Goal: Find specific page/section: Find specific page/section

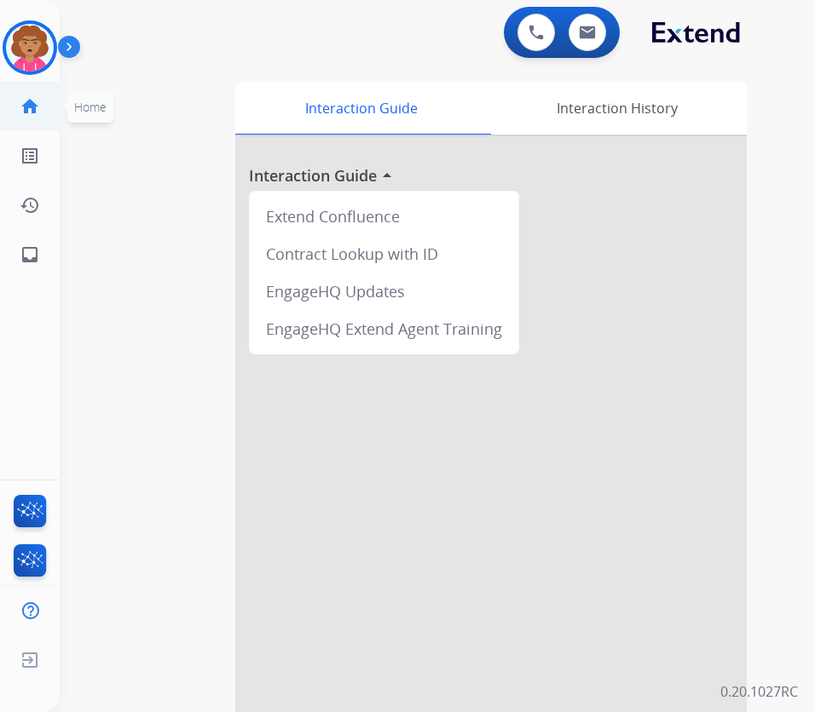
click at [32, 109] on mat-icon "home" at bounding box center [30, 106] width 20 height 20
click at [589, 38] on img at bounding box center [587, 33] width 17 height 14
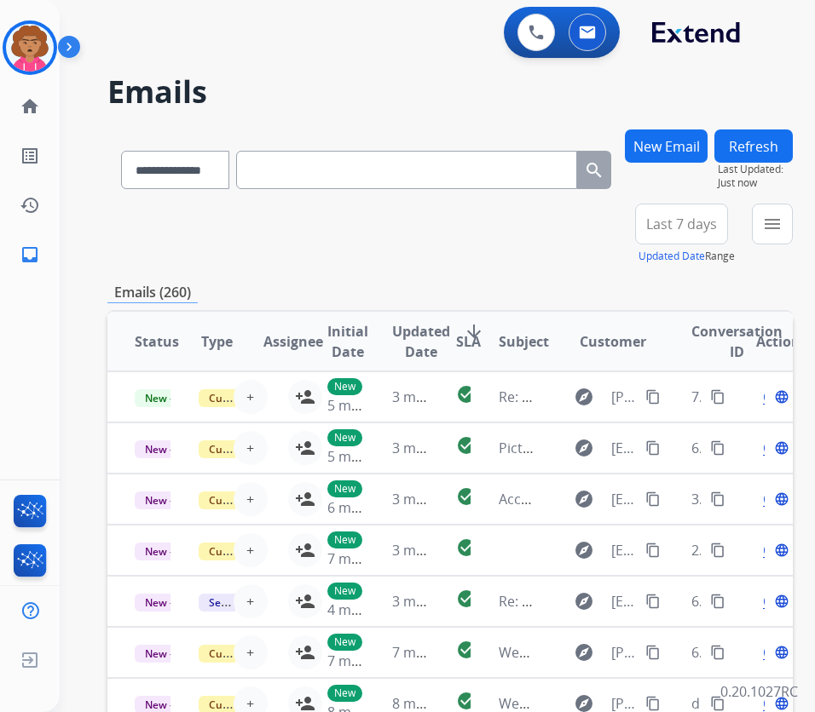
click at [688, 157] on button "New Email" at bounding box center [666, 146] width 83 height 33
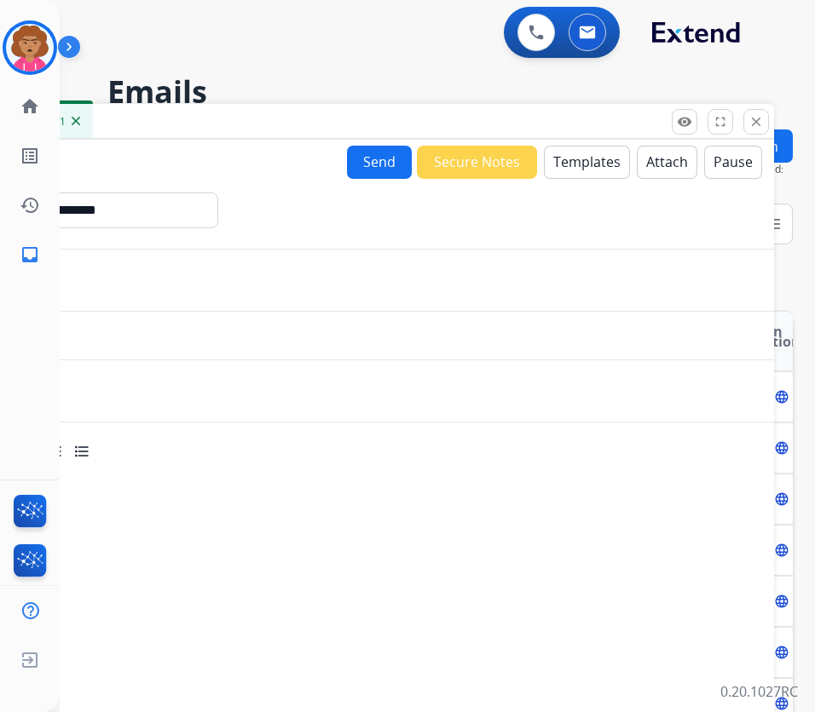
click at [568, 164] on button "Templates" at bounding box center [587, 162] width 86 height 33
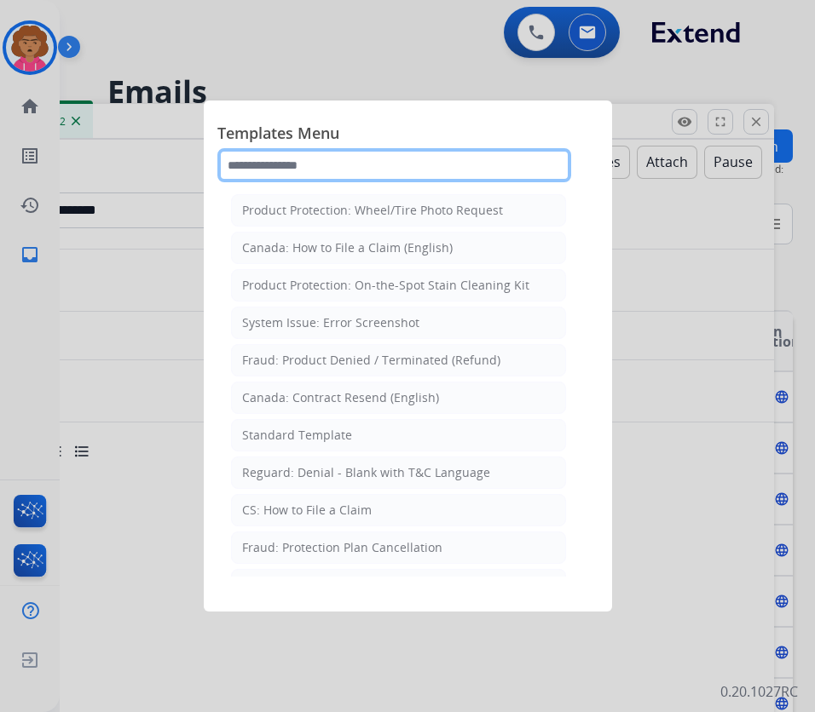
click at [316, 166] on input "text" at bounding box center [394, 165] width 354 height 34
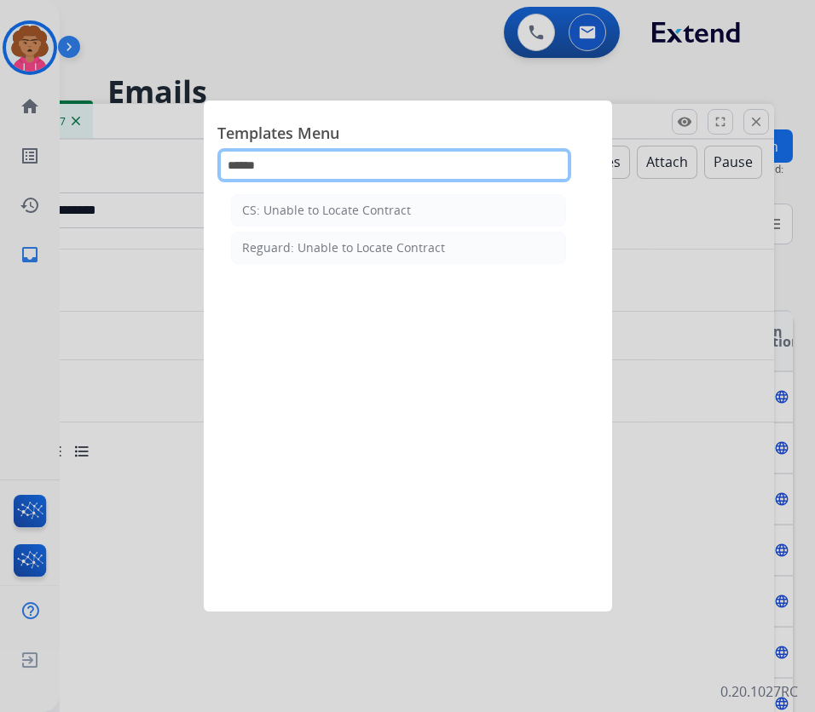
type input "******"
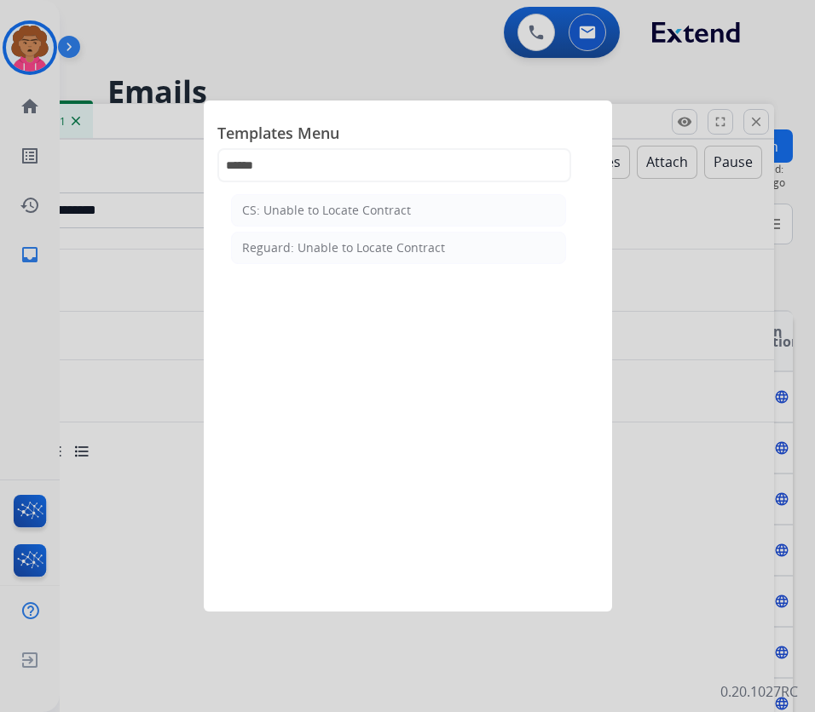
click at [29, 55] on div at bounding box center [407, 356] width 815 height 712
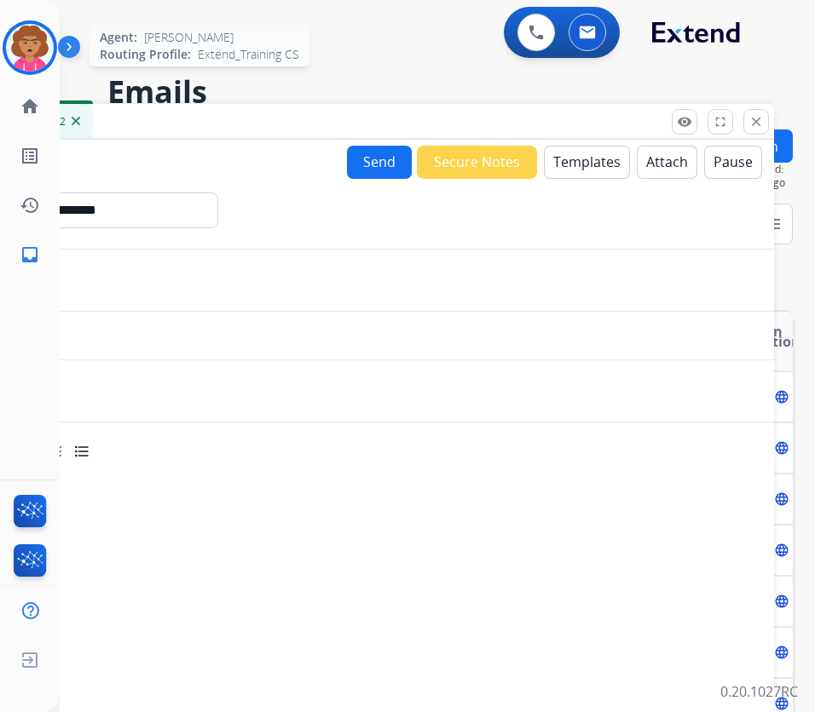
click at [31, 55] on img at bounding box center [30, 48] width 48 height 48
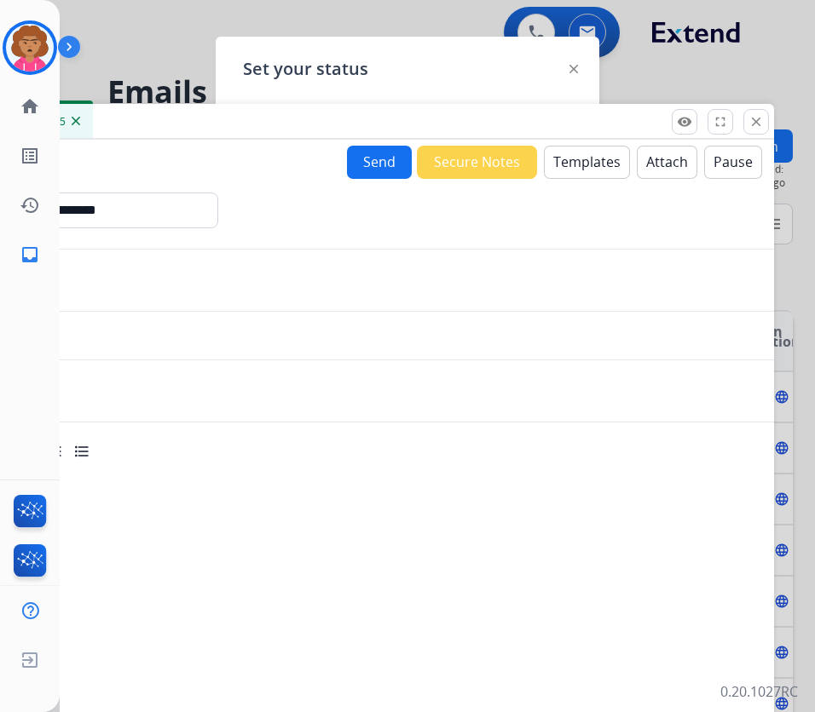
click at [749, 122] on mat-icon "close" at bounding box center [755, 121] width 15 height 15
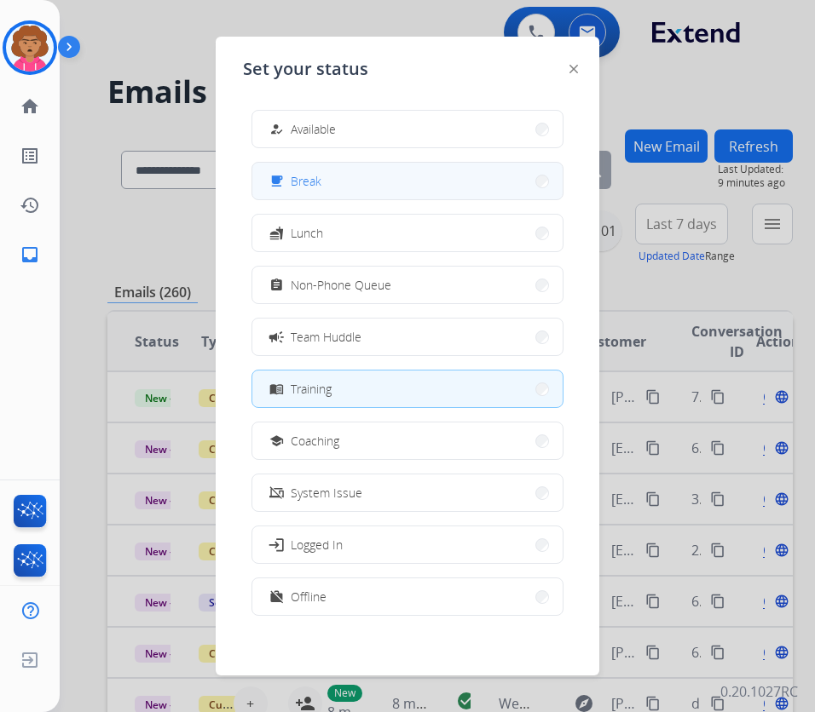
click at [364, 182] on button "free_breakfast Break" at bounding box center [407, 181] width 310 height 37
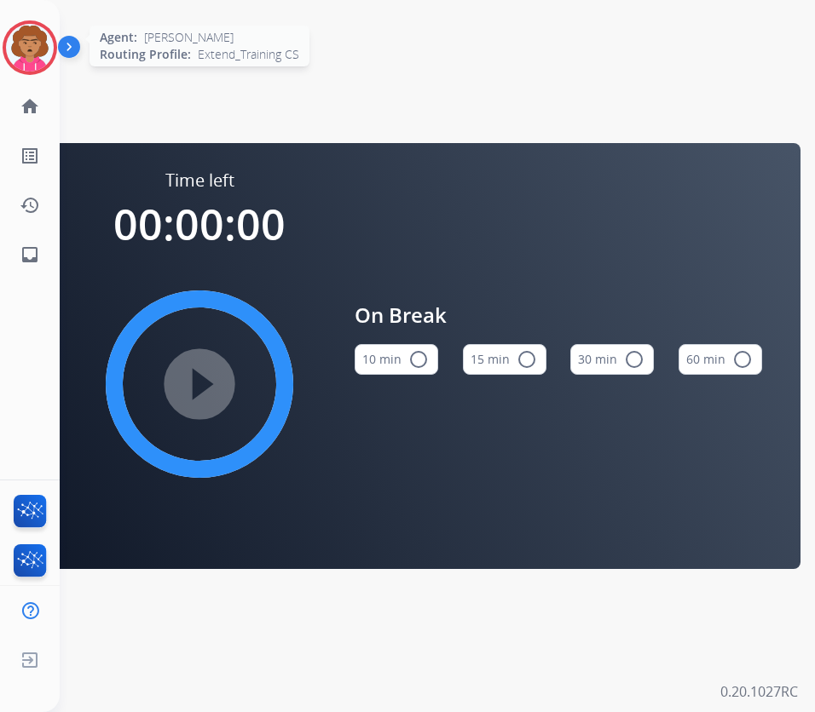
click at [28, 40] on img at bounding box center [30, 48] width 48 height 48
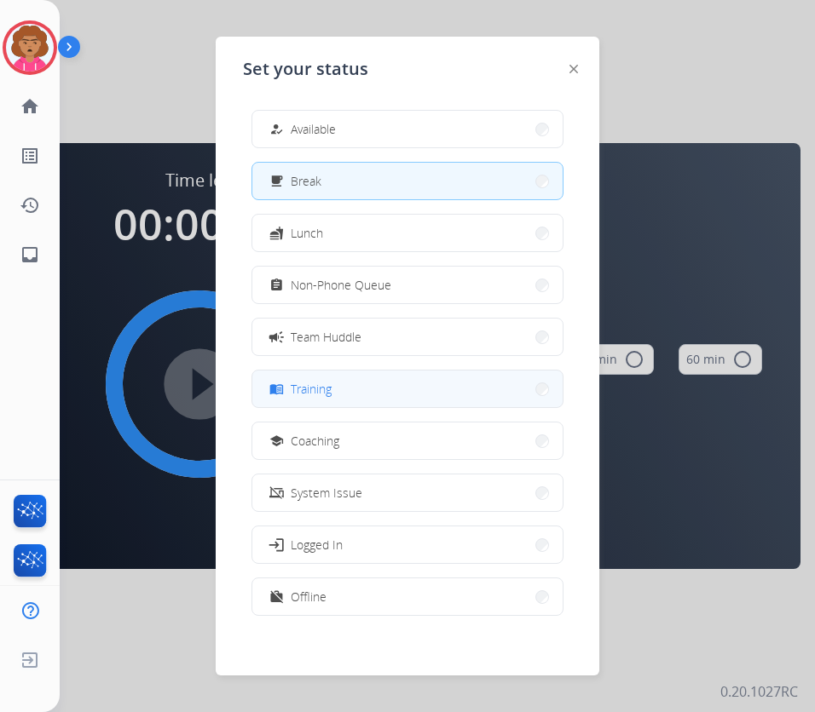
click at [373, 384] on button "menu_book Training" at bounding box center [407, 389] width 310 height 37
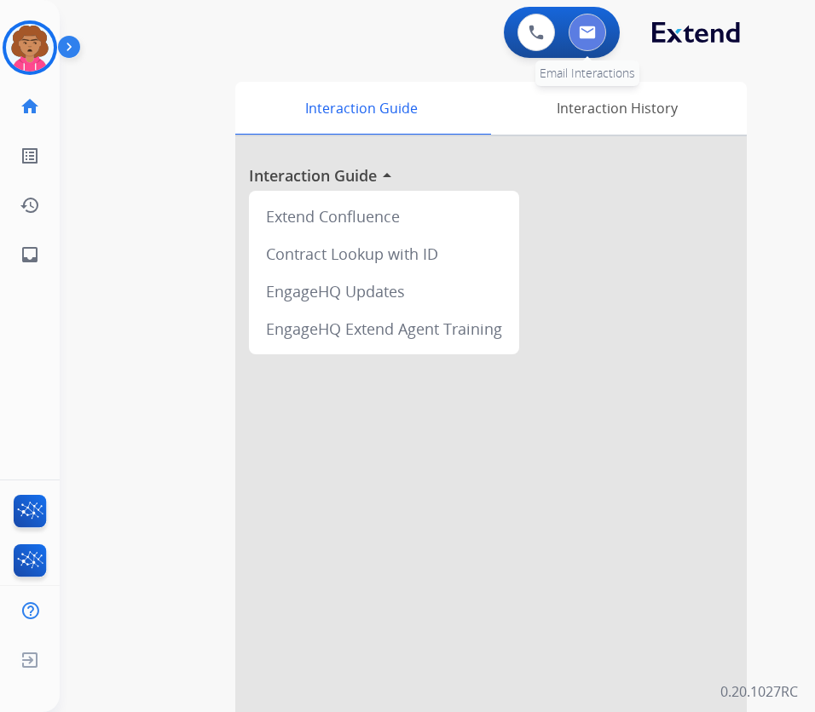
click at [581, 32] on img at bounding box center [587, 33] width 17 height 14
select select "**********"
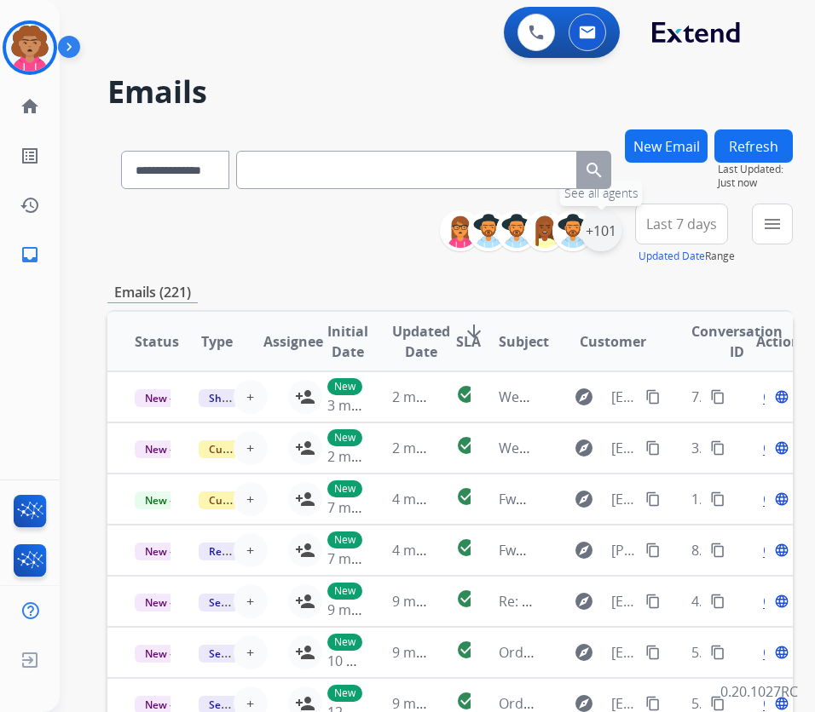
click at [621, 228] on div "+101" at bounding box center [600, 230] width 41 height 41
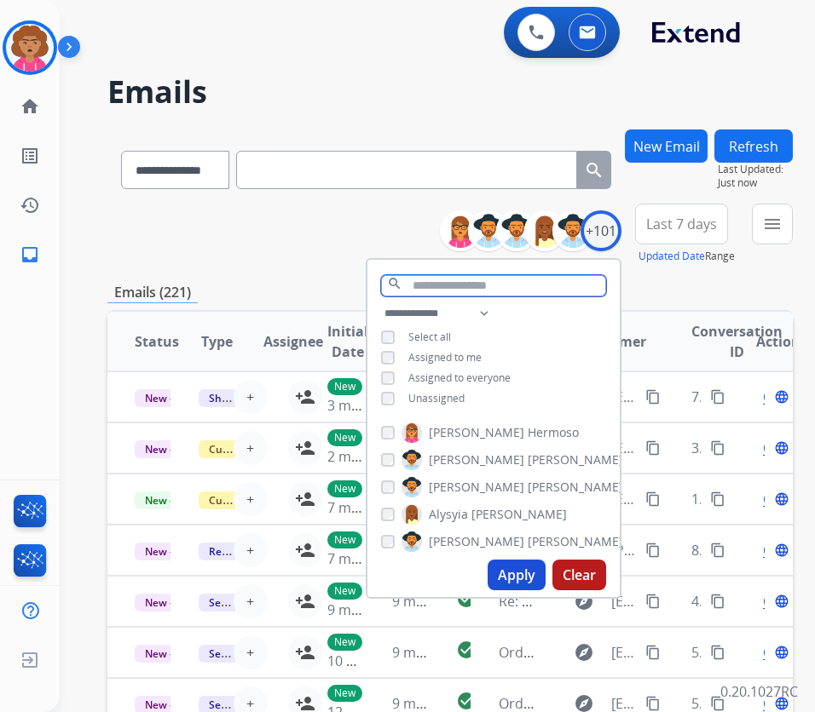
click at [464, 282] on input "text" at bounding box center [493, 285] width 225 height 21
paste input "**********"
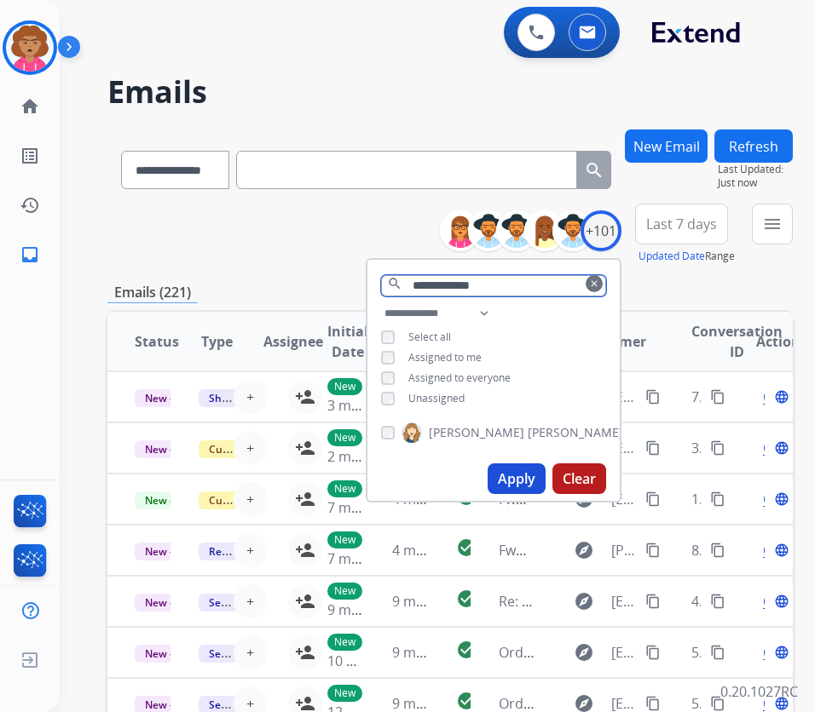
type input "**********"
click at [528, 475] on button "Apply" at bounding box center [516, 479] width 58 height 31
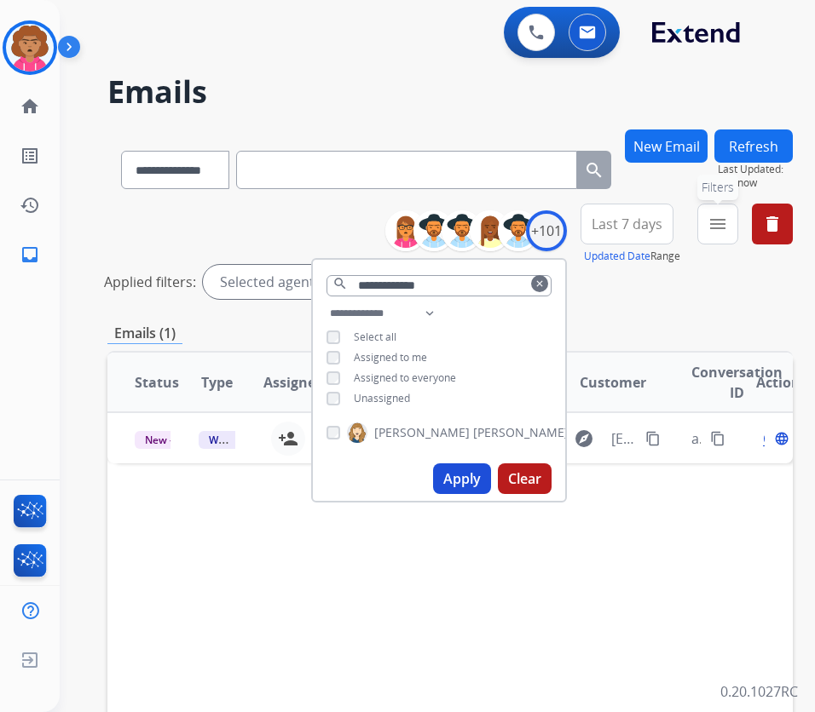
click at [728, 227] on mat-icon "menu" at bounding box center [717, 224] width 20 height 20
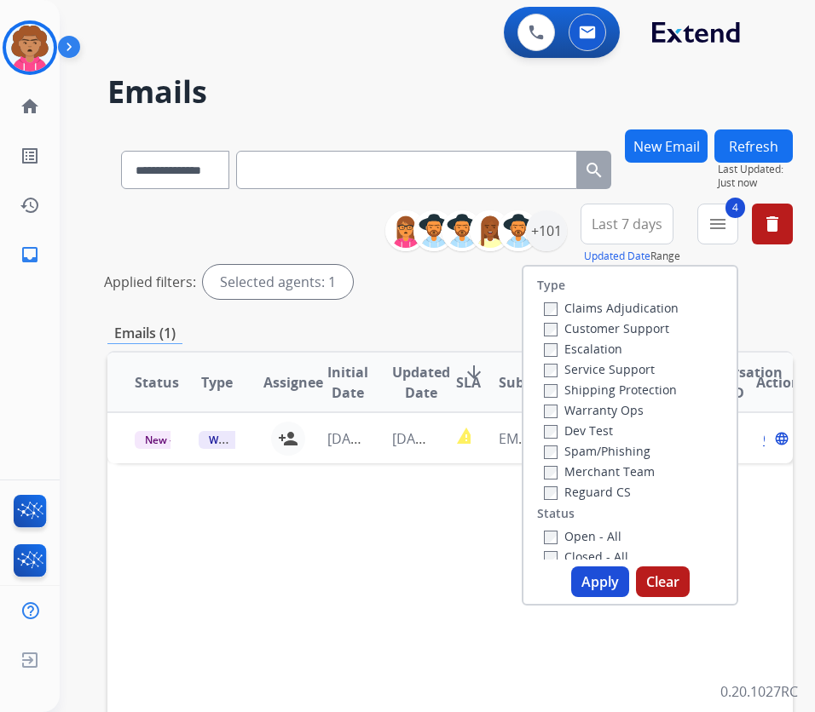
click at [622, 584] on button "Apply" at bounding box center [600, 582] width 58 height 31
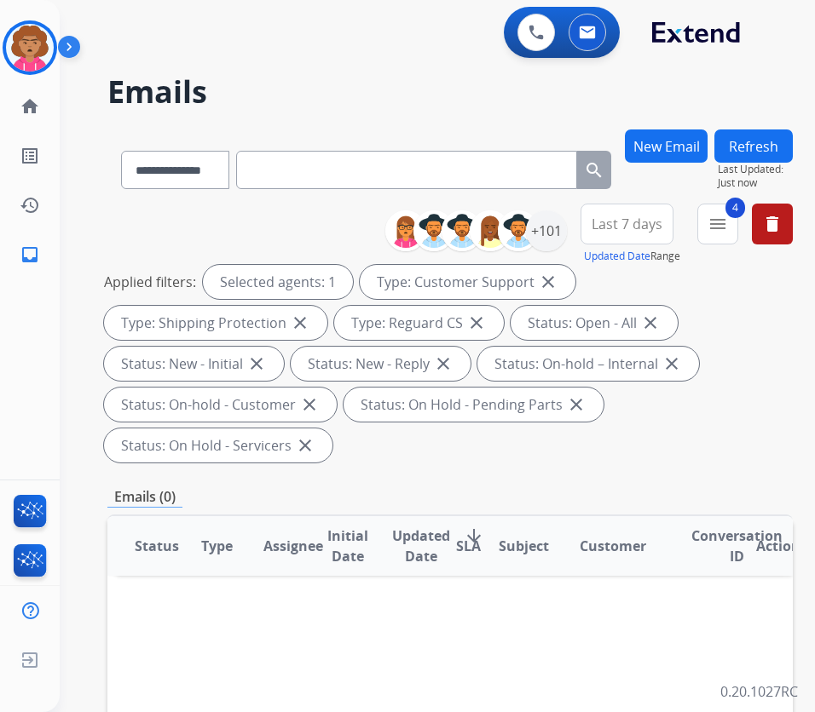
click at [645, 224] on span "Last 7 days" at bounding box center [626, 224] width 71 height 7
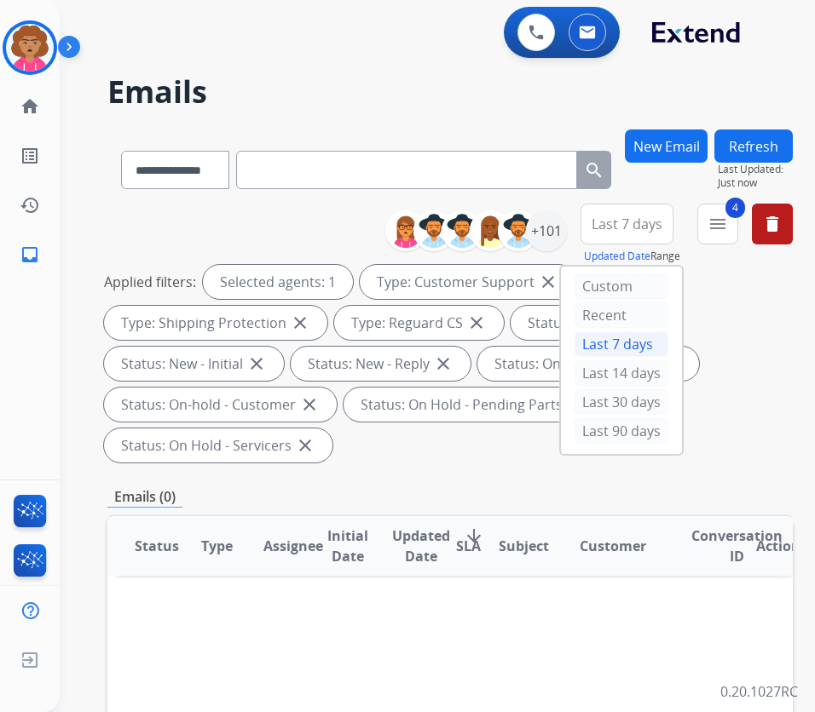
click at [761, 366] on div "Applied filters: Selected agents: 1 Type: Customer Support close Type: Shipping…" at bounding box center [446, 364] width 685 height 198
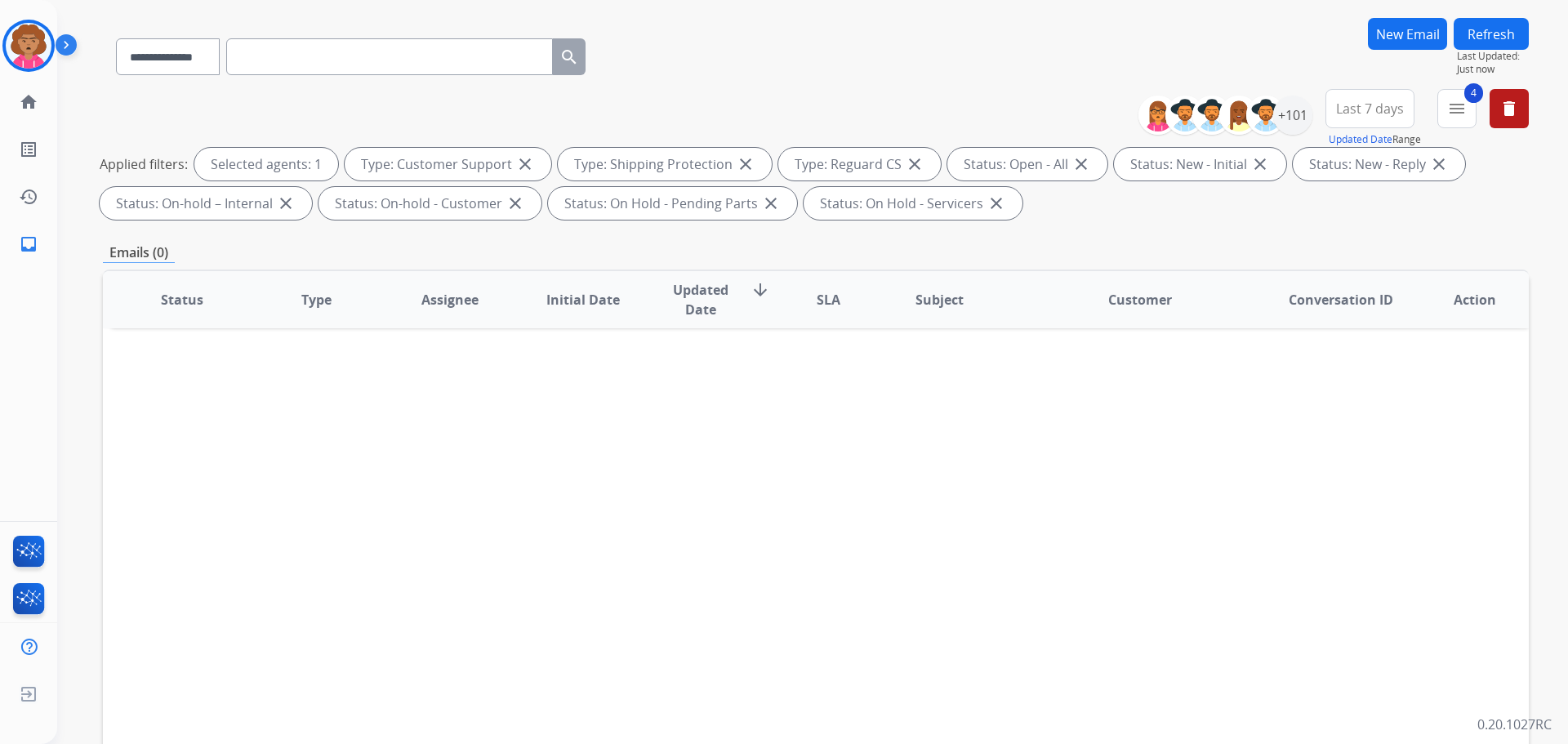
scroll to position [81, 0]
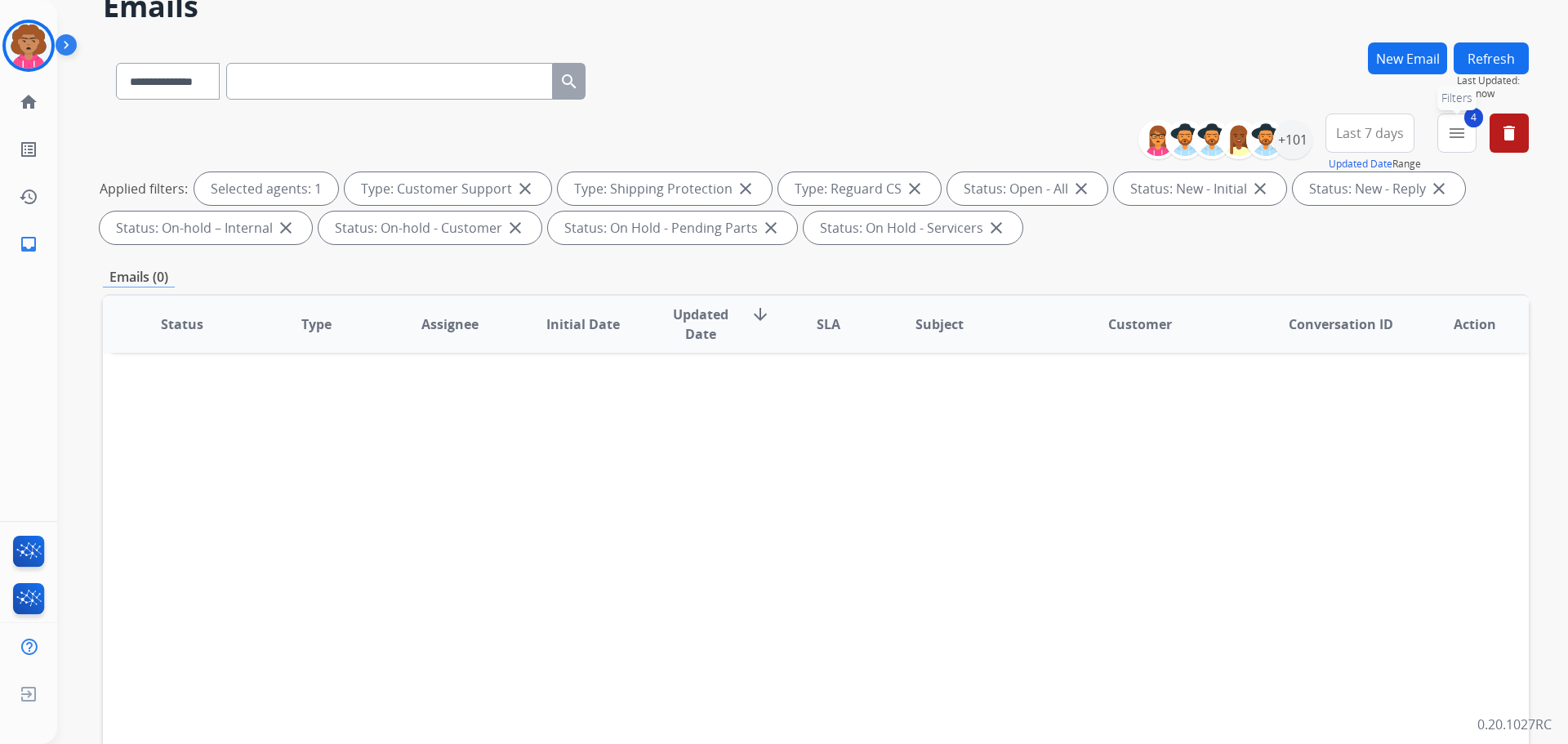
click at [780, 135] on mat-icon "menu" at bounding box center [1457, 133] width 19 height 19
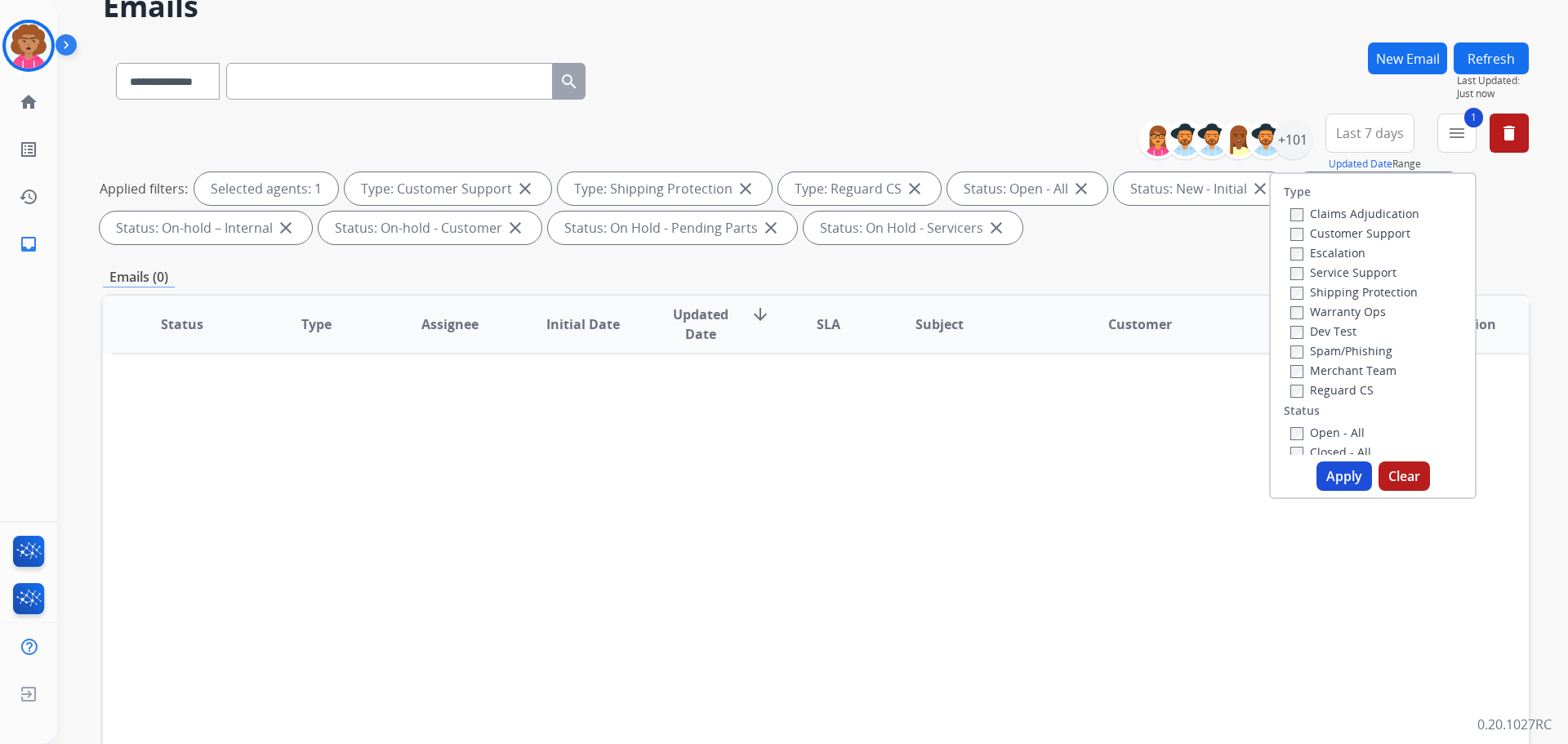
click at [780, 224] on div "Customer Support" at bounding box center [1354, 233] width 129 height 19
click at [780, 477] on button "Apply" at bounding box center [1345, 477] width 56 height 30
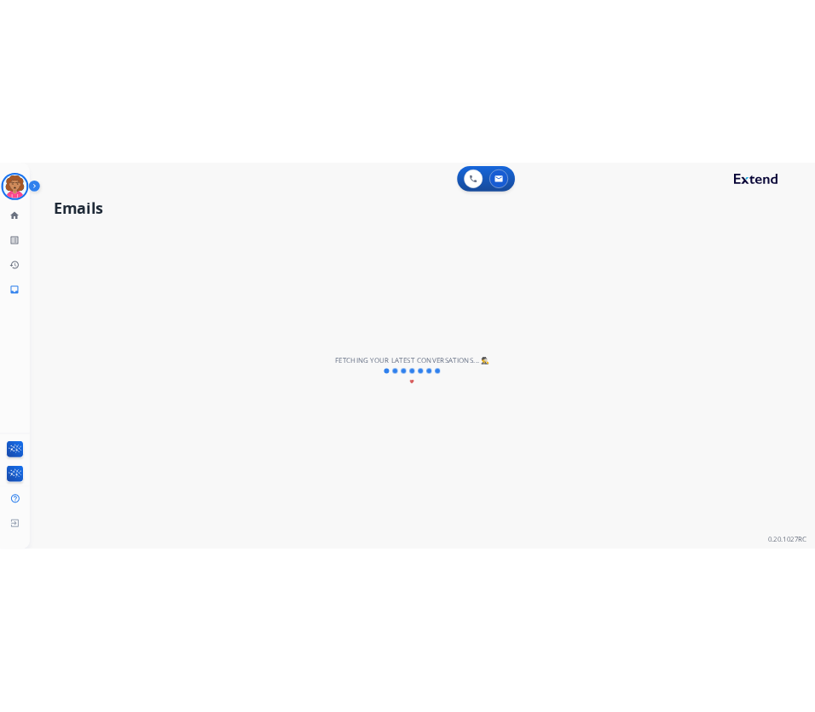
scroll to position [0, 0]
